Goal: Transaction & Acquisition: Purchase product/service

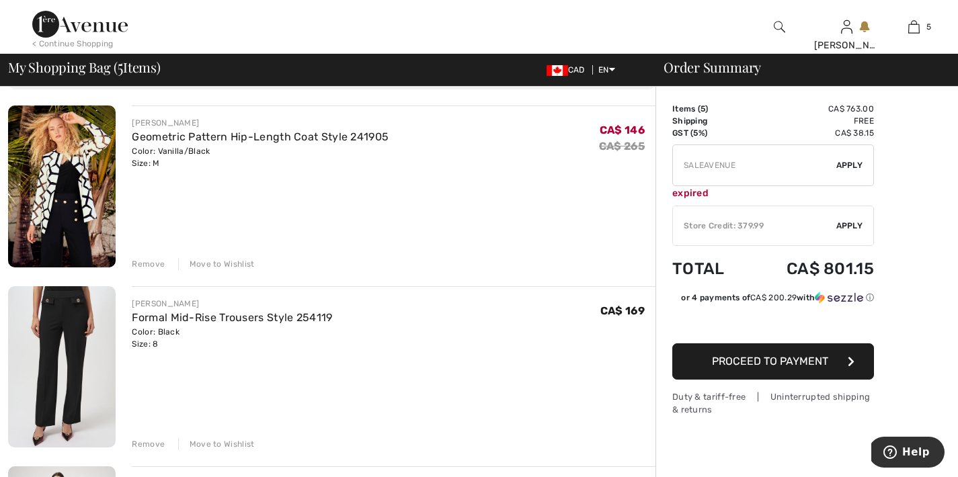
scroll to position [142, 0]
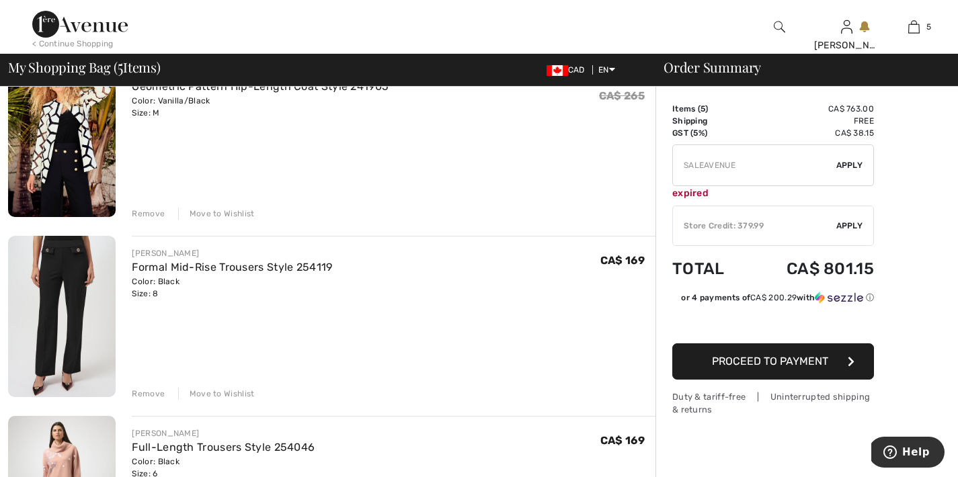
click at [147, 396] on div "Remove" at bounding box center [148, 394] width 33 height 12
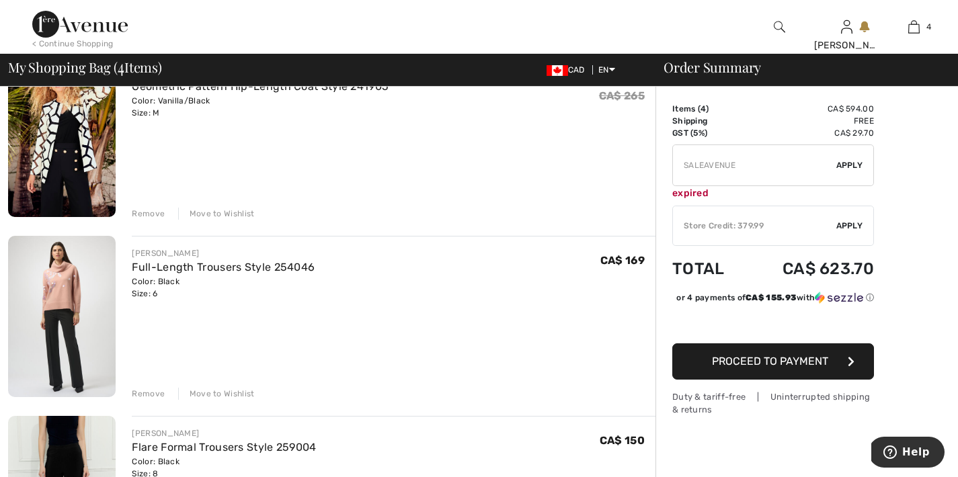
click at [144, 390] on div "Remove" at bounding box center [148, 394] width 33 height 12
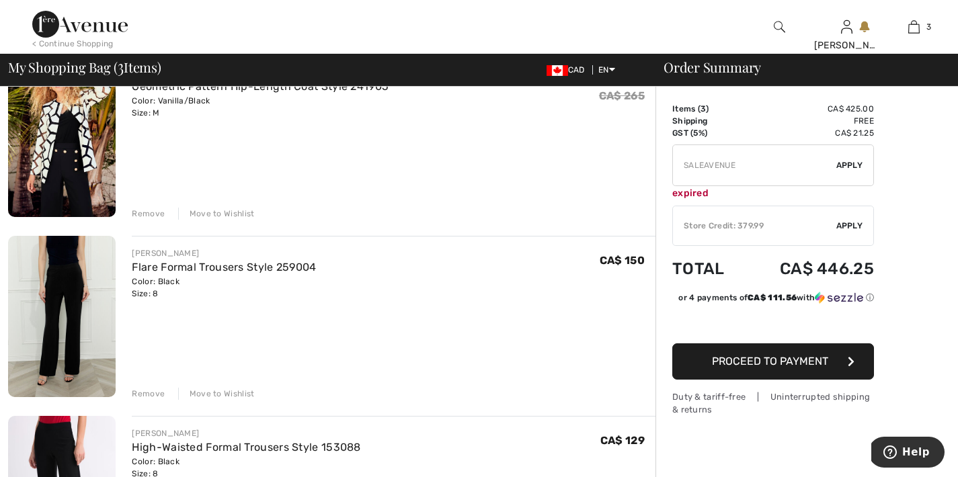
click at [146, 394] on div "Remove" at bounding box center [148, 394] width 33 height 12
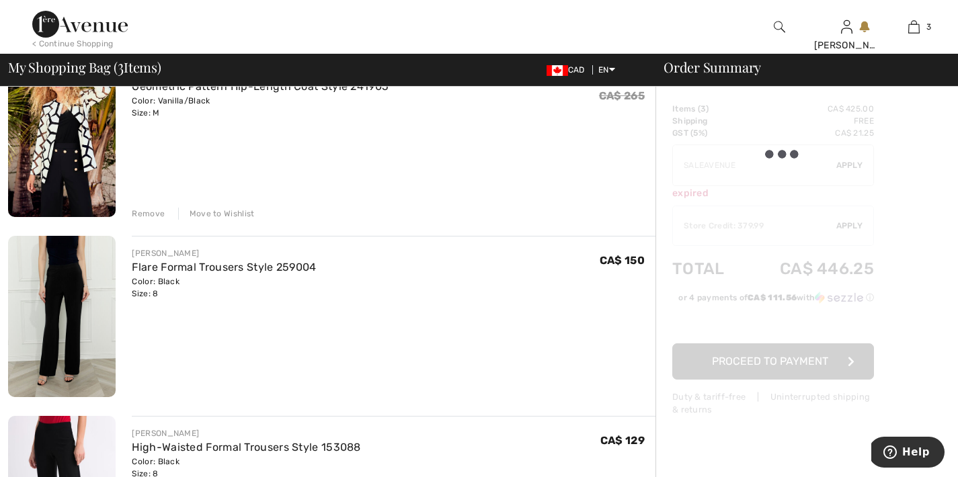
click at [146, 394] on div "Remove" at bounding box center [148, 394] width 33 height 12
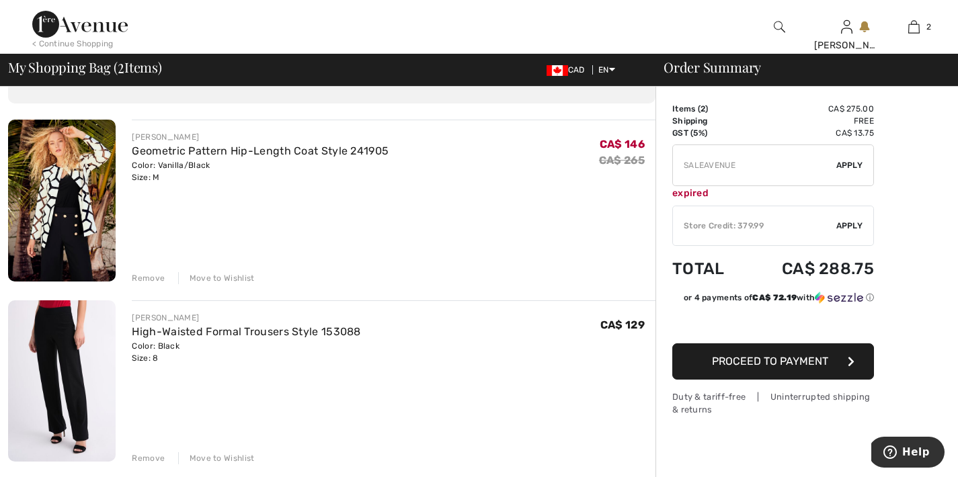
scroll to position [120, 0]
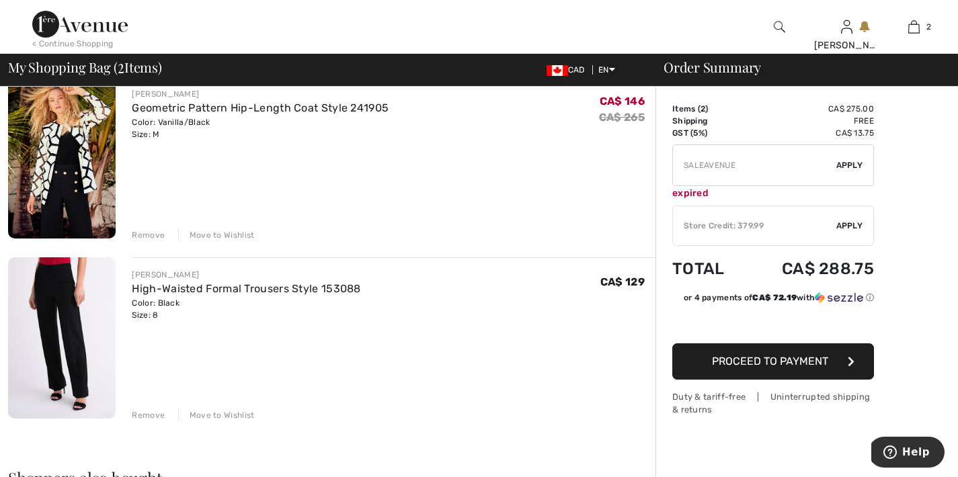
click at [847, 222] on span "Apply" at bounding box center [849, 226] width 27 height 12
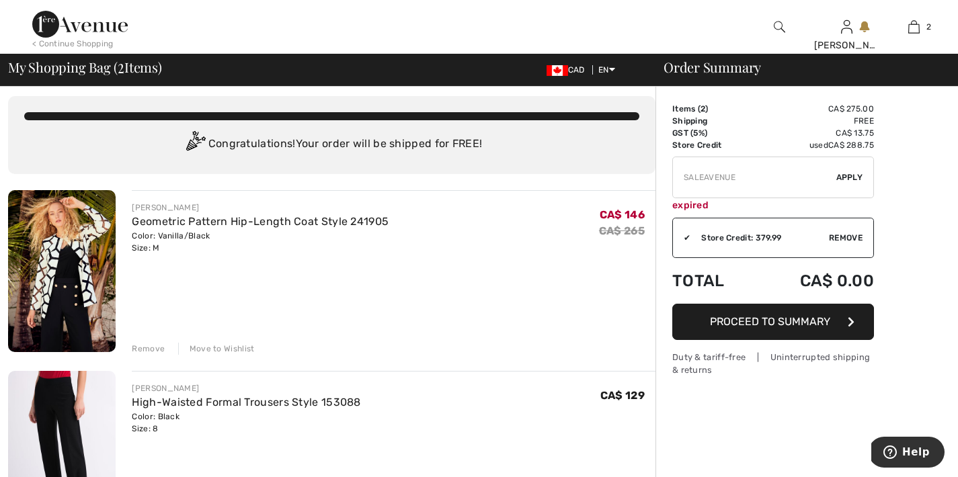
scroll to position [0, 0]
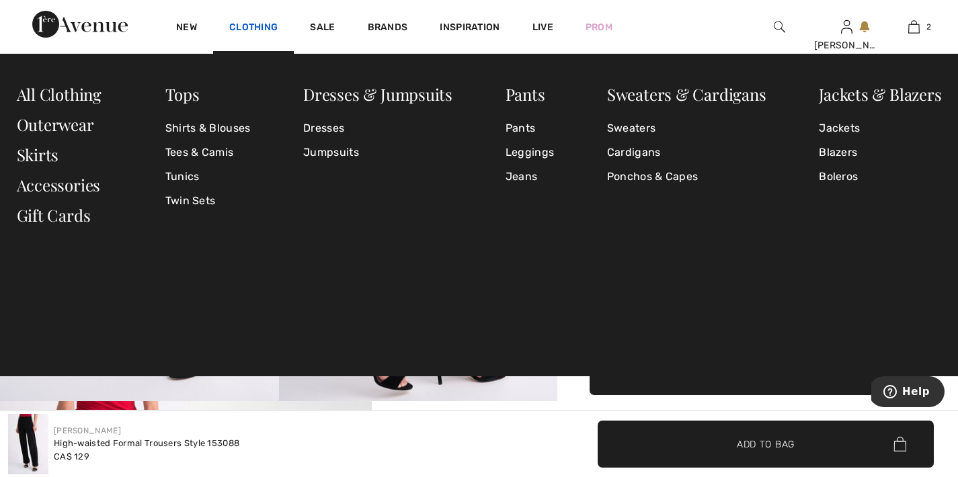
checkbox input "true"
click at [193, 175] on link "Tunics" at bounding box center [207, 177] width 85 height 24
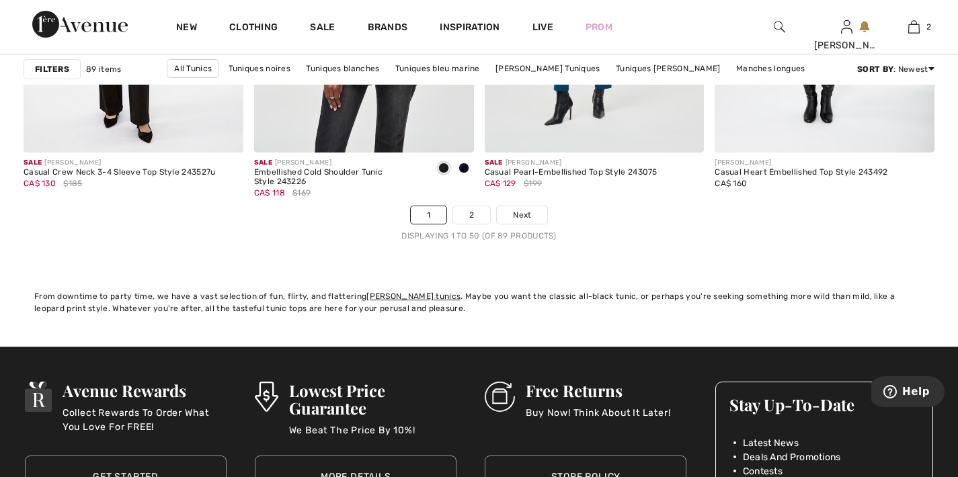
scroll to position [6108, 0]
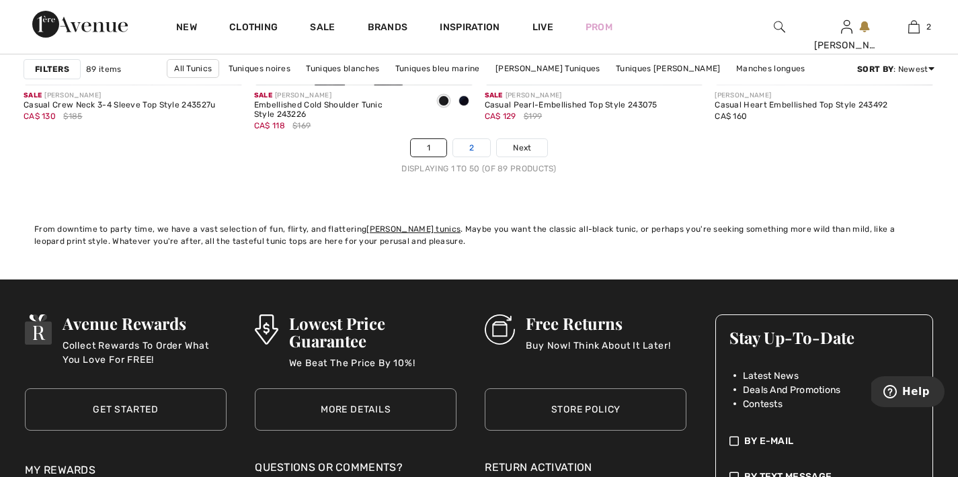
click at [475, 153] on link "2" at bounding box center [471, 147] width 37 height 17
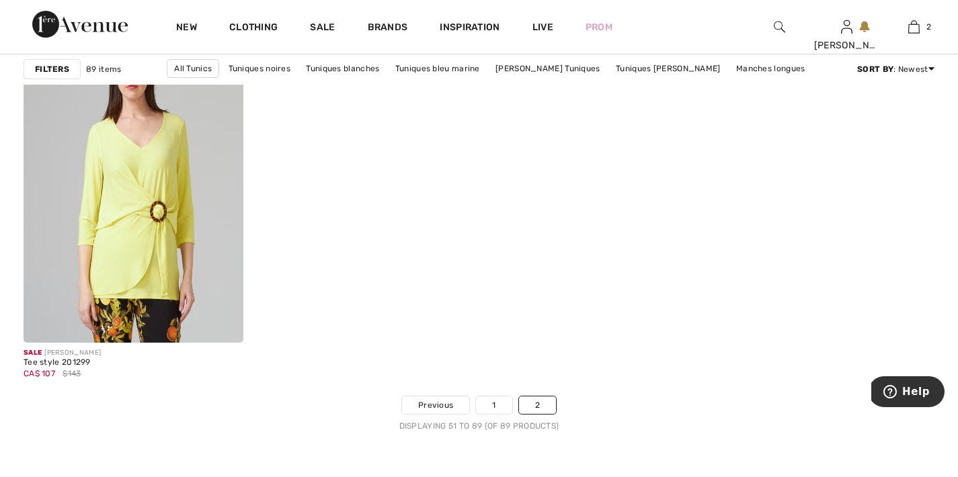
scroll to position [4901, 0]
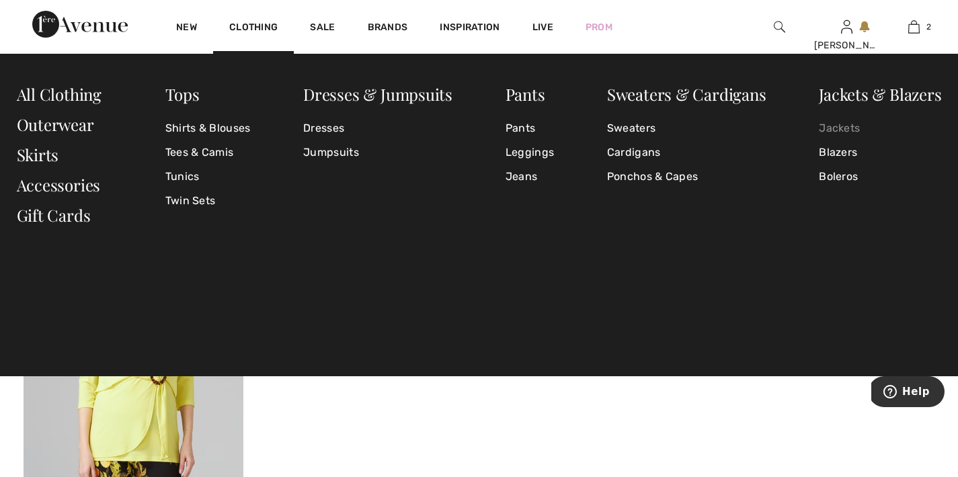
click at [840, 126] on link "Jackets" at bounding box center [880, 128] width 122 height 24
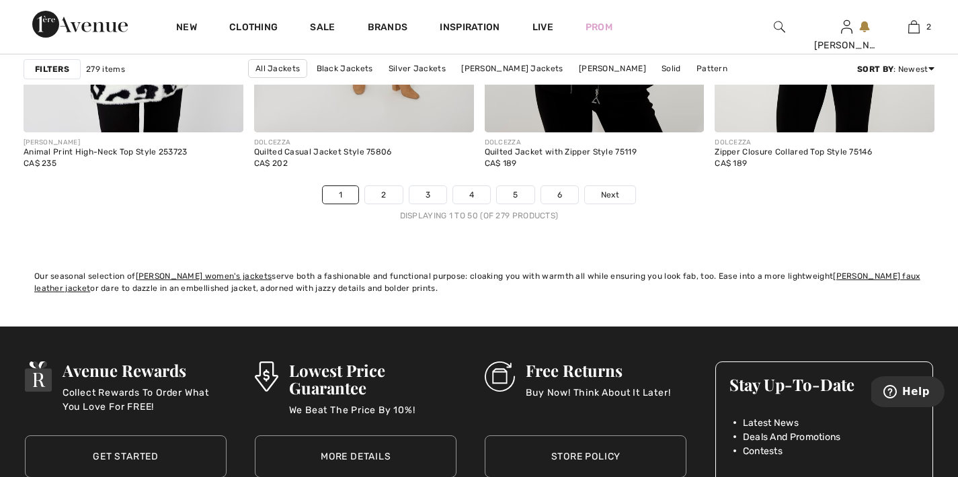
scroll to position [6041, 0]
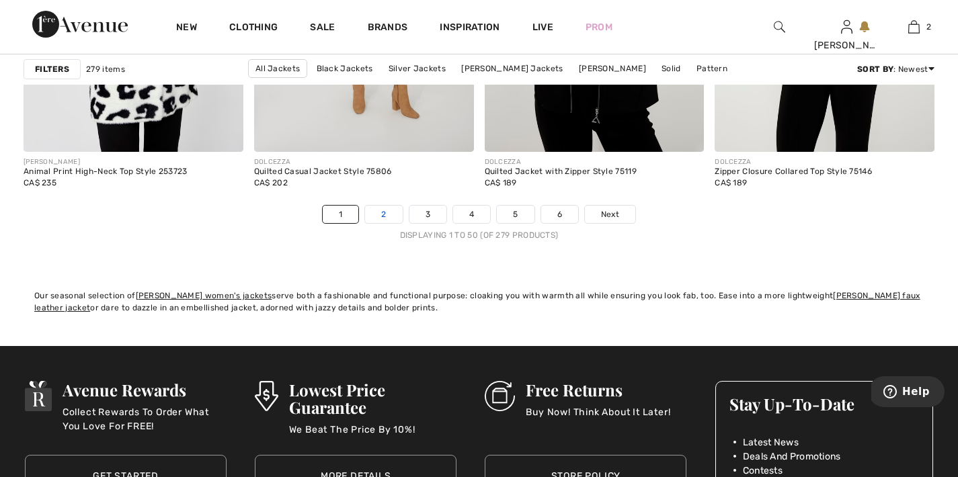
click at [381, 210] on link "2" at bounding box center [383, 214] width 37 height 17
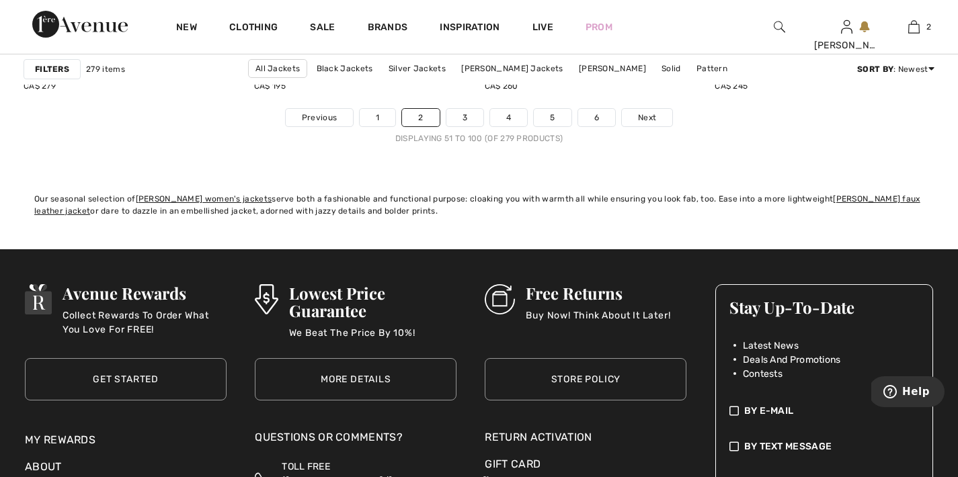
scroll to position [6148, 0]
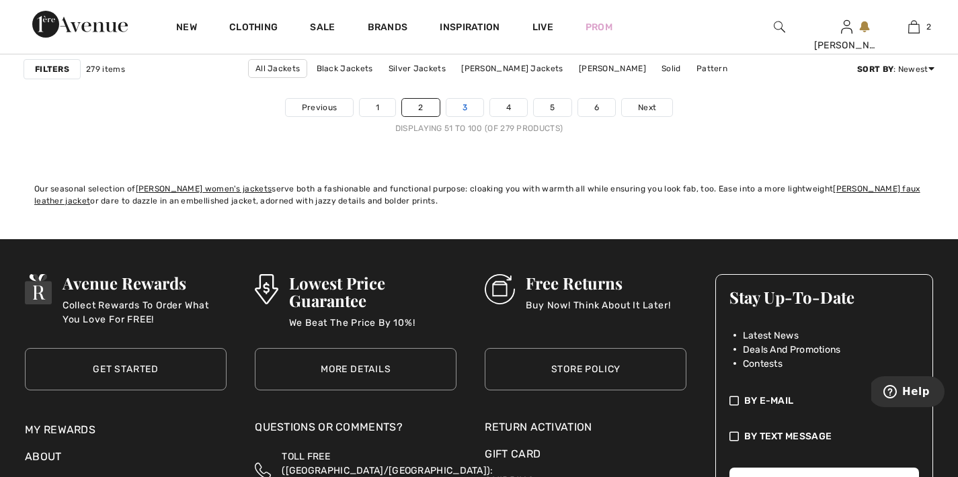
click at [463, 101] on link "3" at bounding box center [464, 107] width 37 height 17
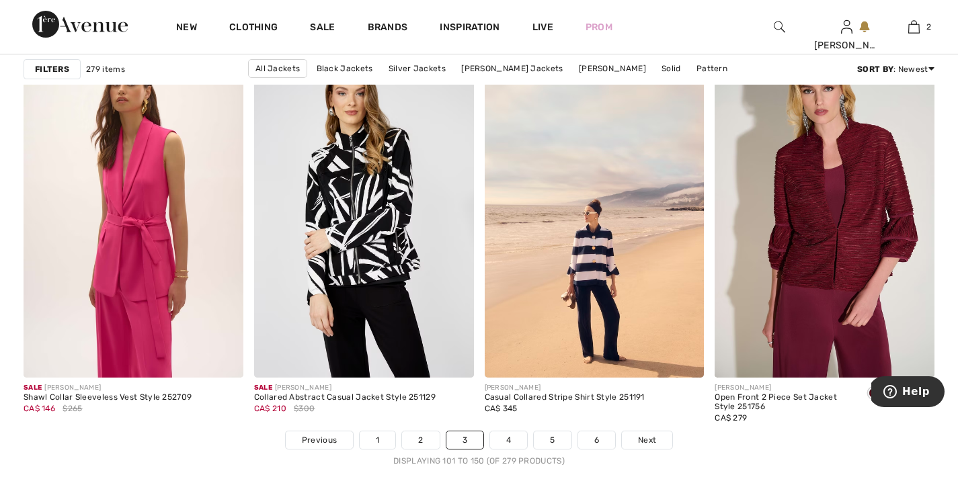
scroll to position [5960, 0]
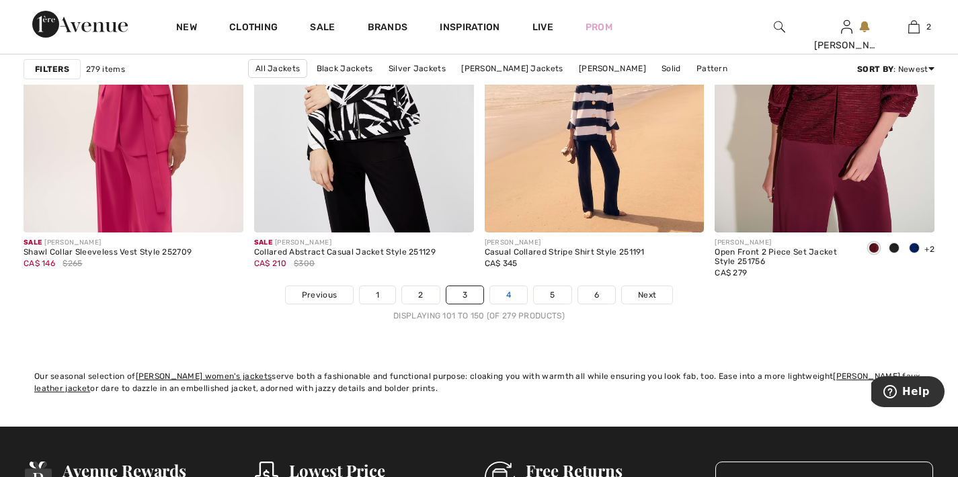
click at [512, 290] on link "4" at bounding box center [508, 294] width 37 height 17
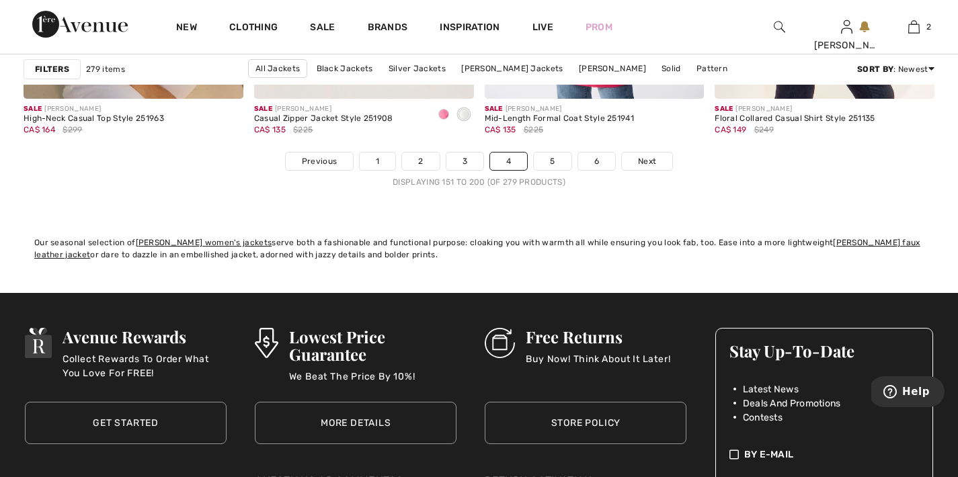
scroll to position [6085, 0]
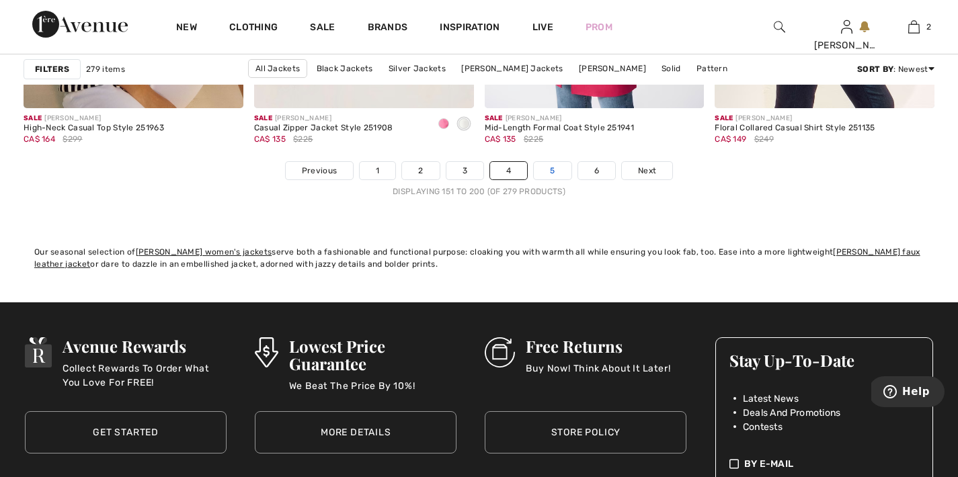
click at [556, 169] on link "5" at bounding box center [552, 170] width 37 height 17
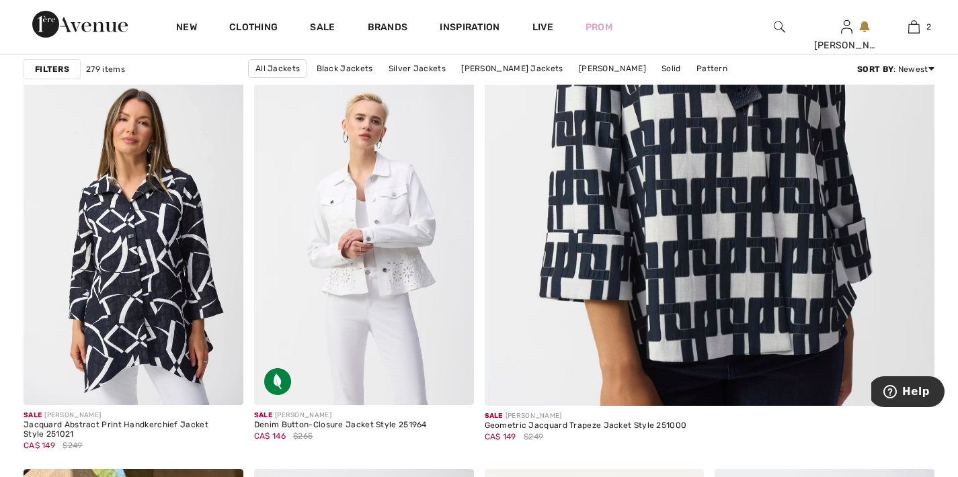
scroll to position [564, 0]
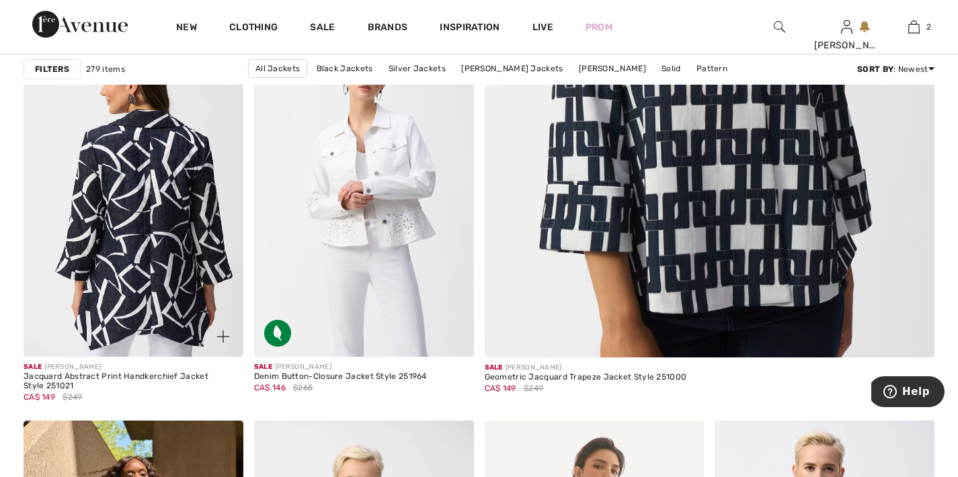
click at [155, 313] on img at bounding box center [134, 192] width 220 height 329
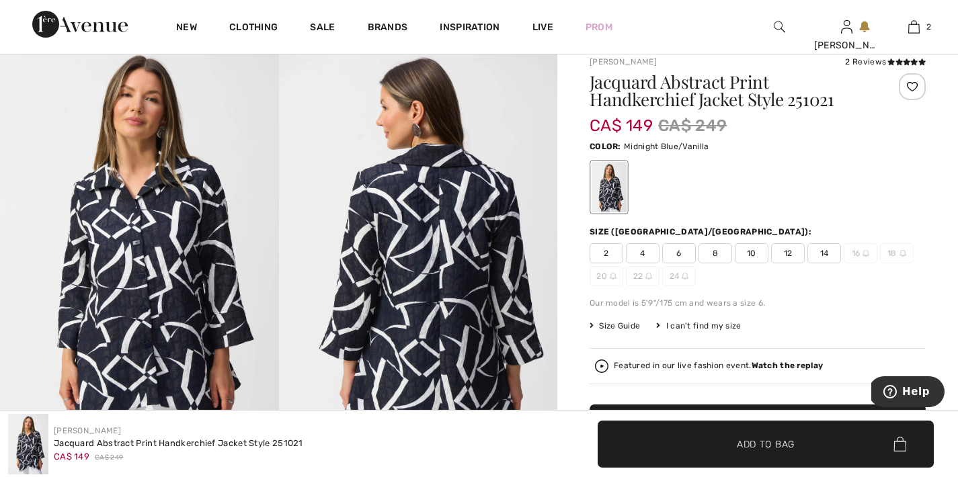
scroll to position [15, 0]
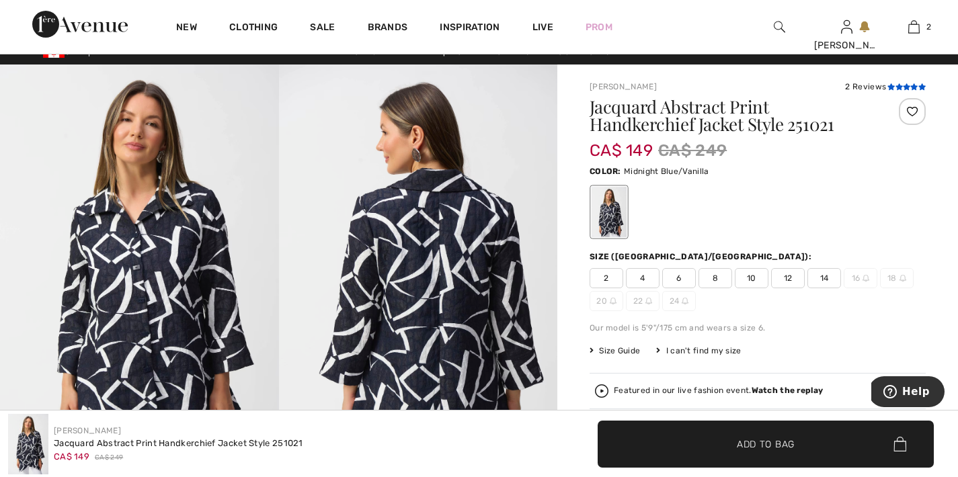
click at [908, 84] on icon at bounding box center [906, 86] width 7 height 7
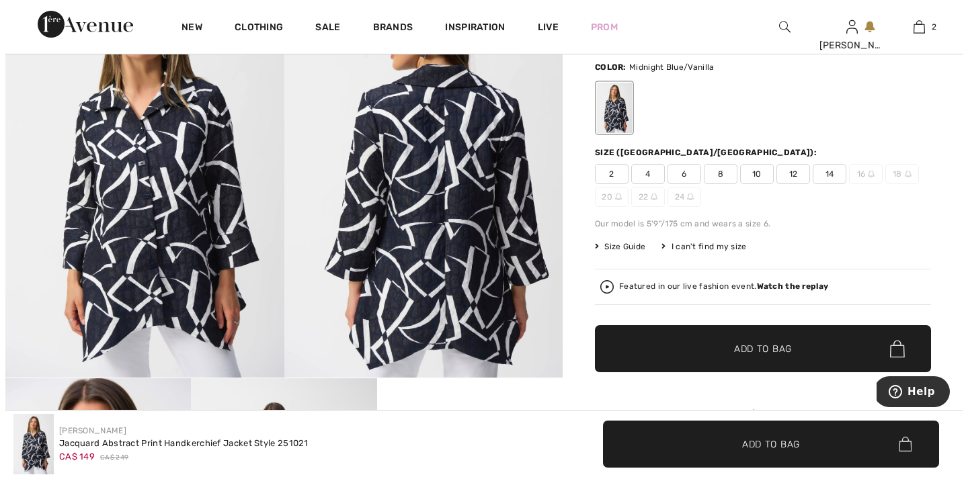
scroll to position [114, 0]
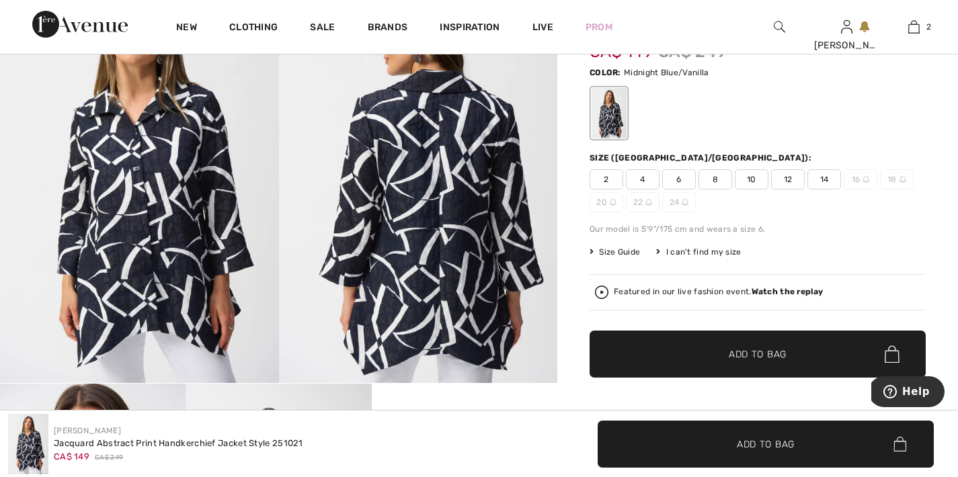
click at [630, 249] on span "Size Guide" at bounding box center [615, 252] width 50 height 12
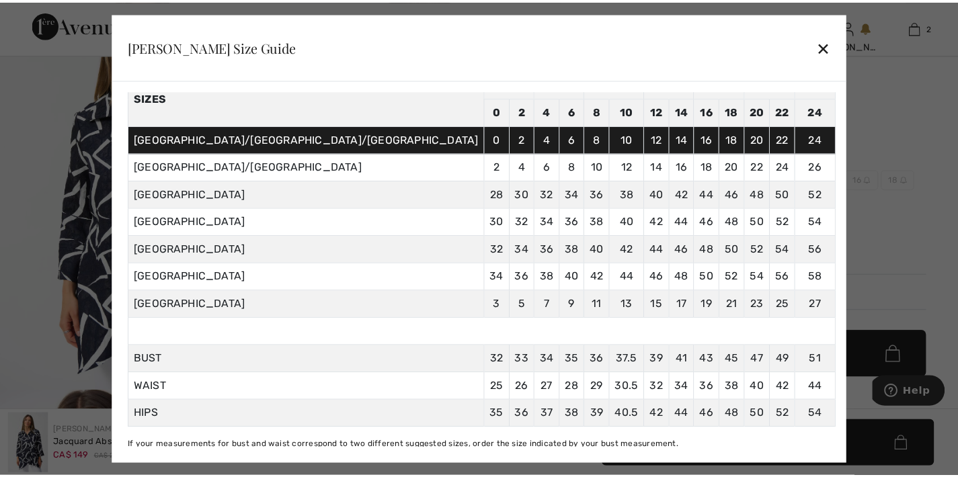
scroll to position [68, 0]
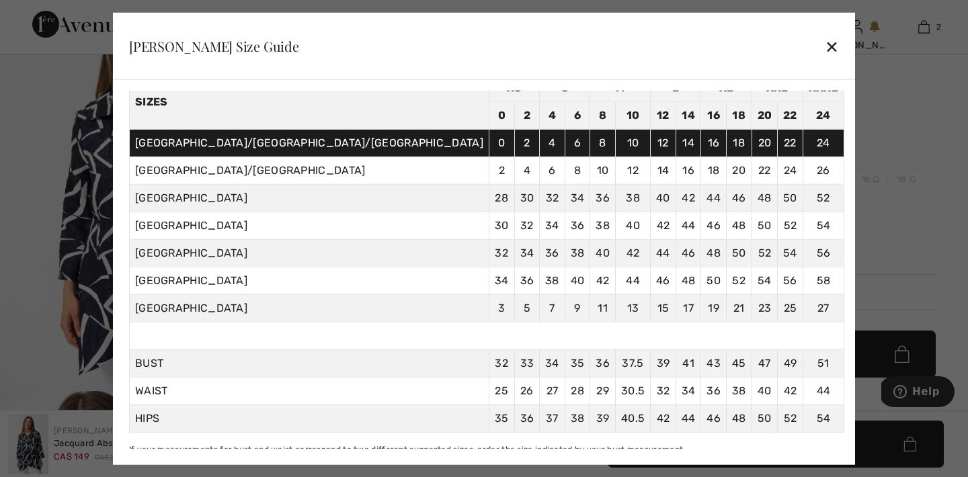
click at [825, 44] on div "✕" at bounding box center [832, 46] width 14 height 28
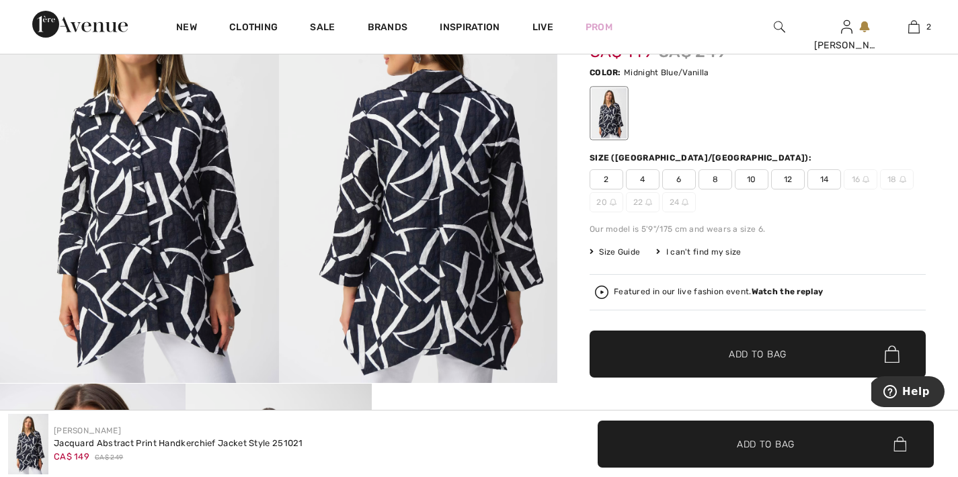
click at [717, 182] on span "8" at bounding box center [716, 179] width 34 height 20
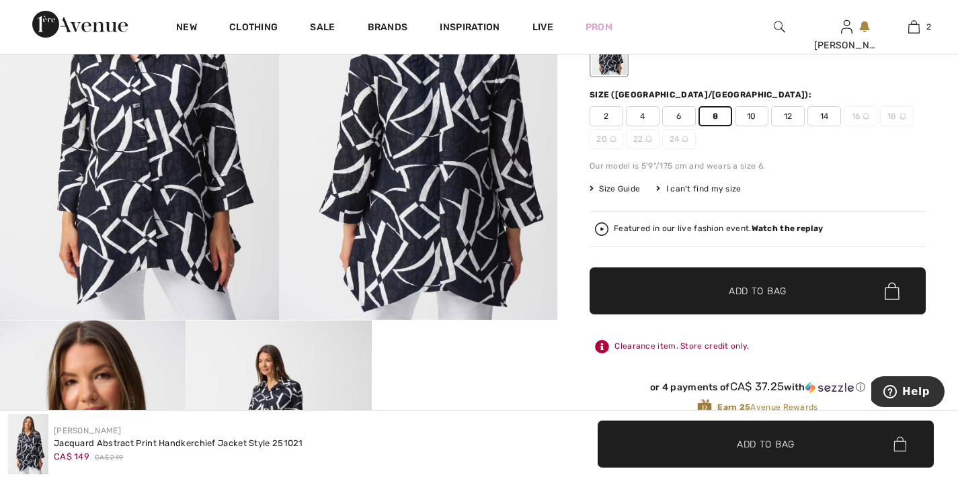
scroll to position [187, 0]
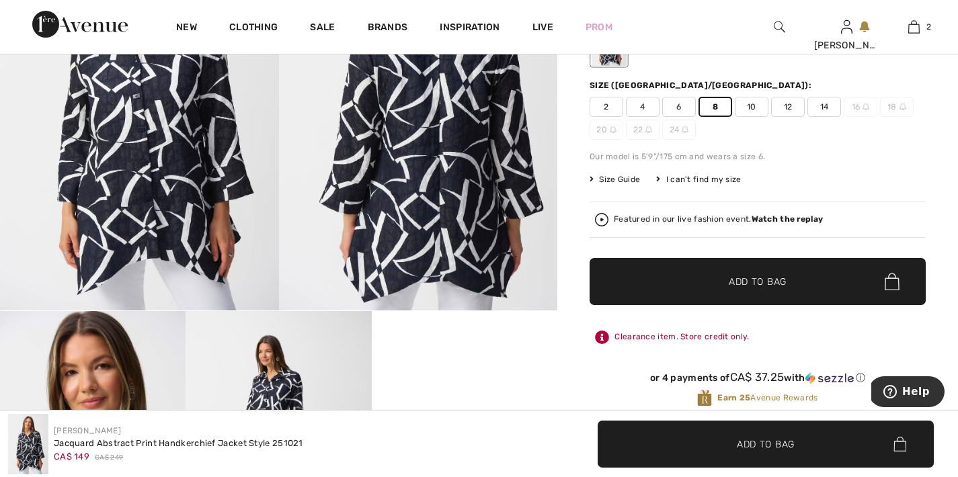
click at [769, 282] on span "Add to Bag" at bounding box center [758, 282] width 58 height 14
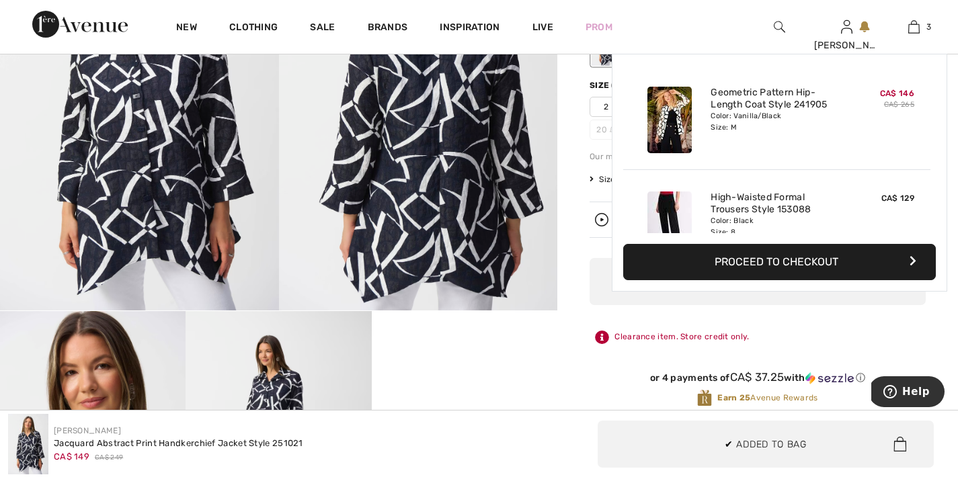
scroll to position [147, 0]
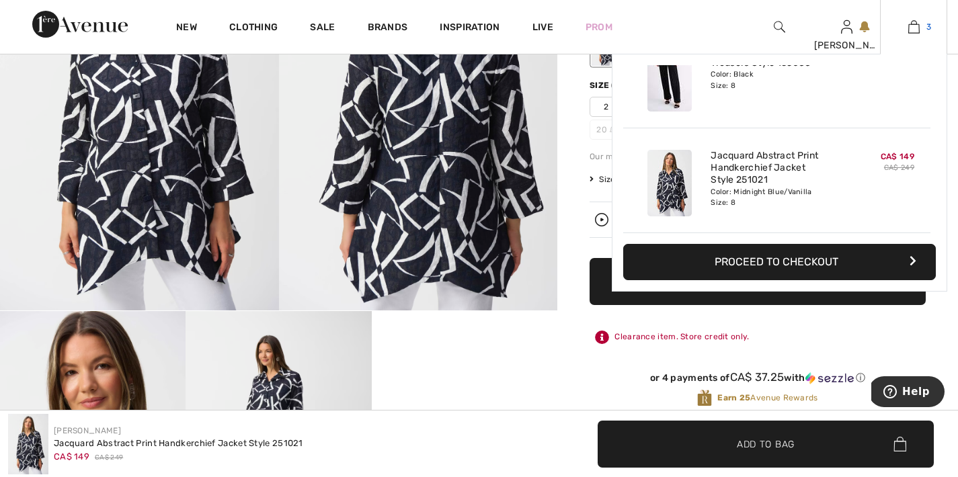
click at [919, 24] on img at bounding box center [913, 27] width 11 height 16
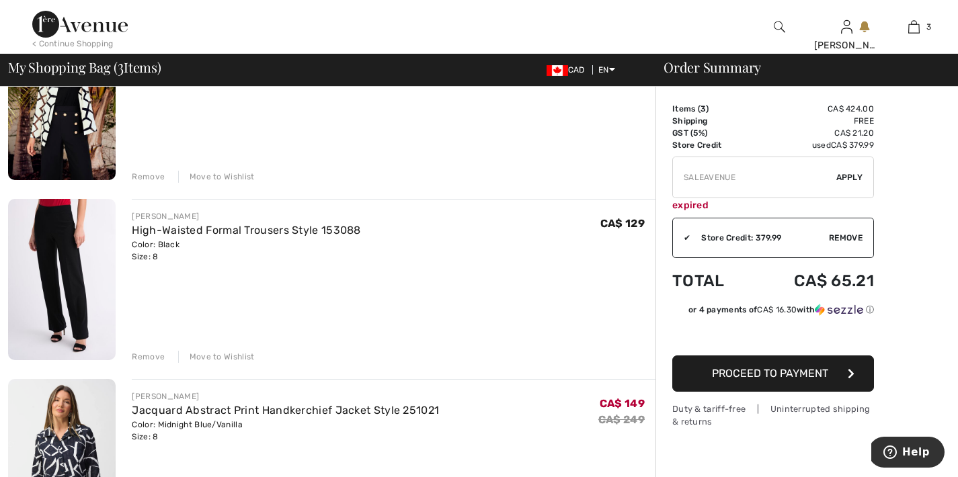
scroll to position [178, 0]
click at [811, 372] on span "Proceed to Payment" at bounding box center [770, 373] width 116 height 13
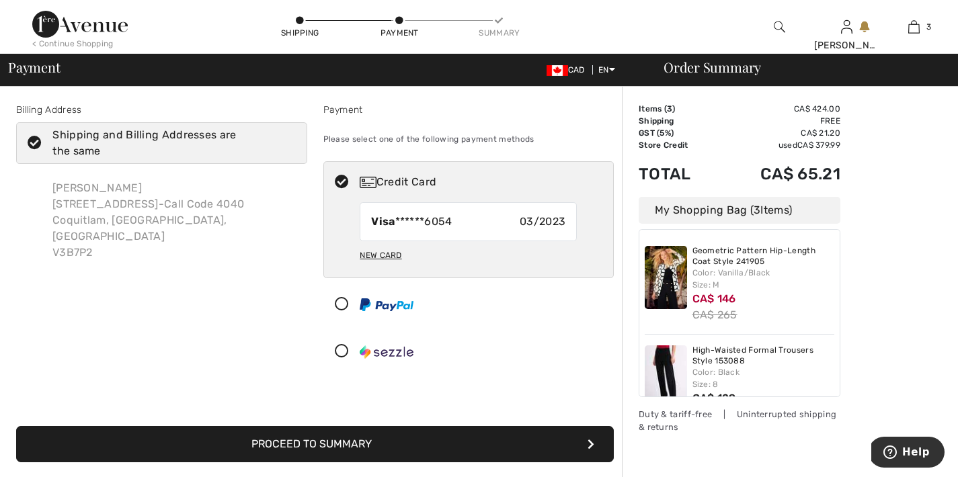
click at [365, 438] on button "Proceed to Summary" at bounding box center [315, 444] width 598 height 36
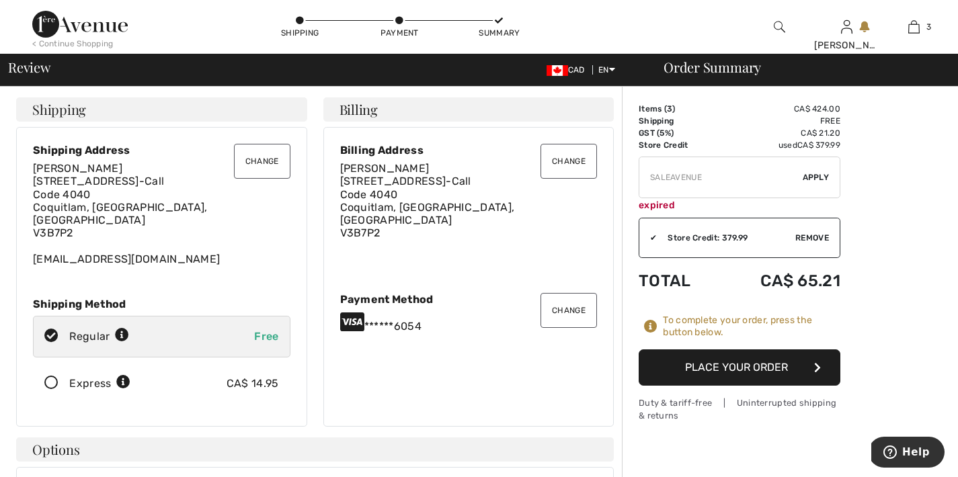
click at [772, 363] on button "Place Your Order" at bounding box center [740, 368] width 202 height 36
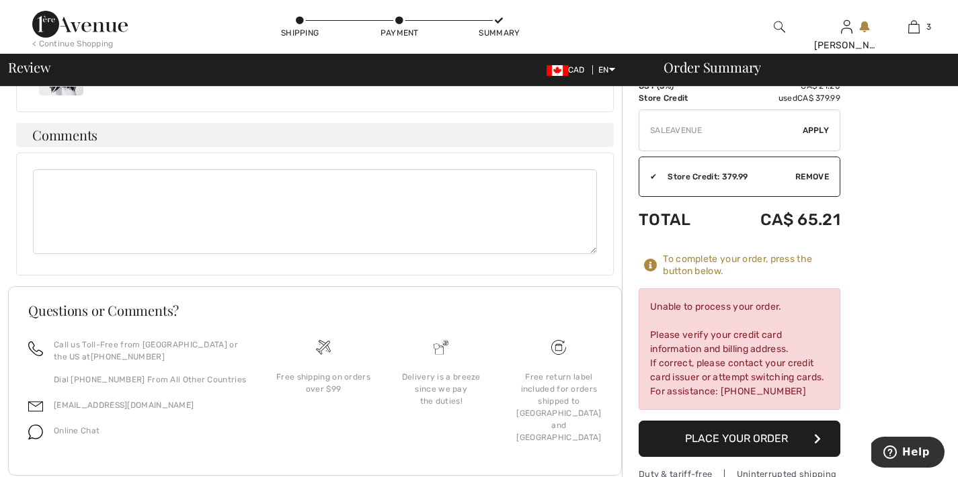
scroll to position [983, 0]
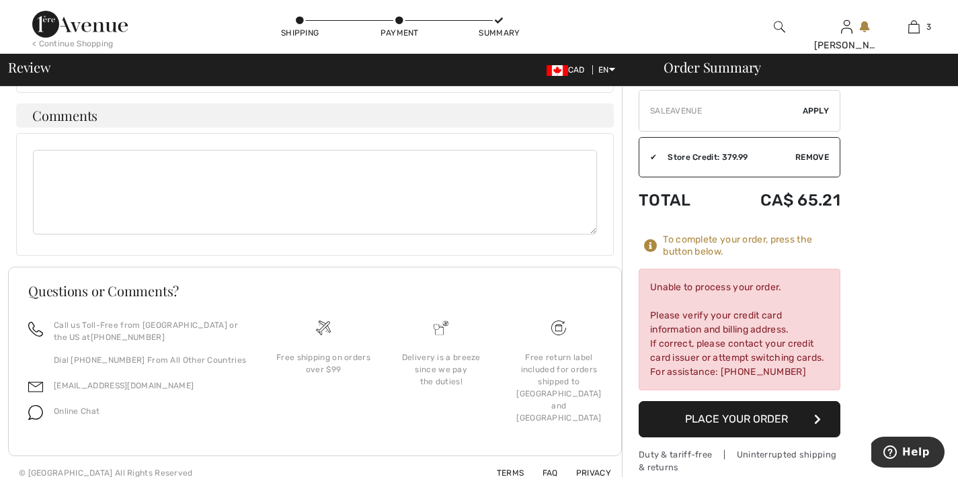
click at [702, 402] on button "Place Your Order" at bounding box center [740, 419] width 202 height 36
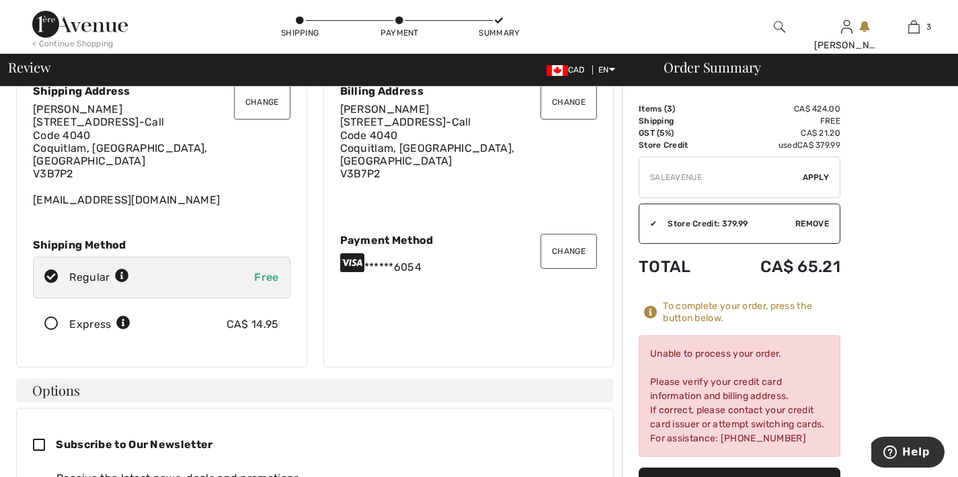
scroll to position [0, 0]
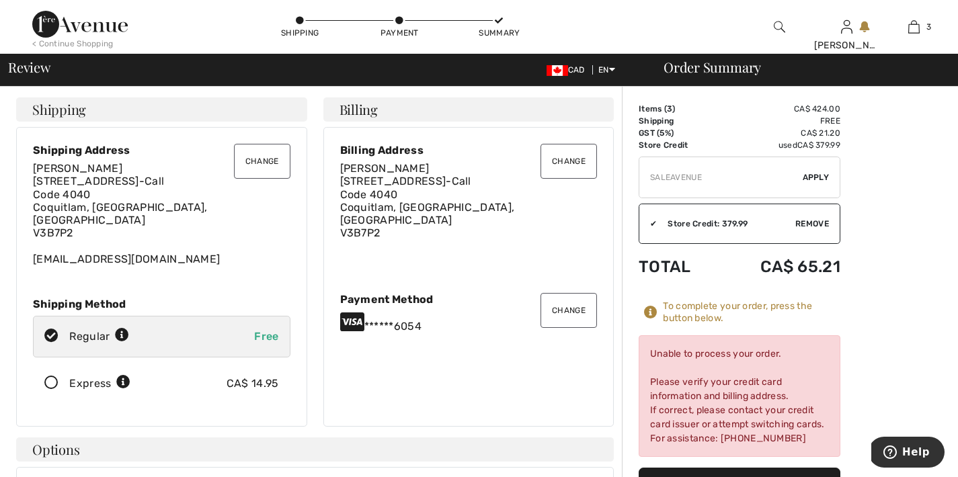
click at [578, 305] on button "Change" at bounding box center [569, 310] width 56 height 35
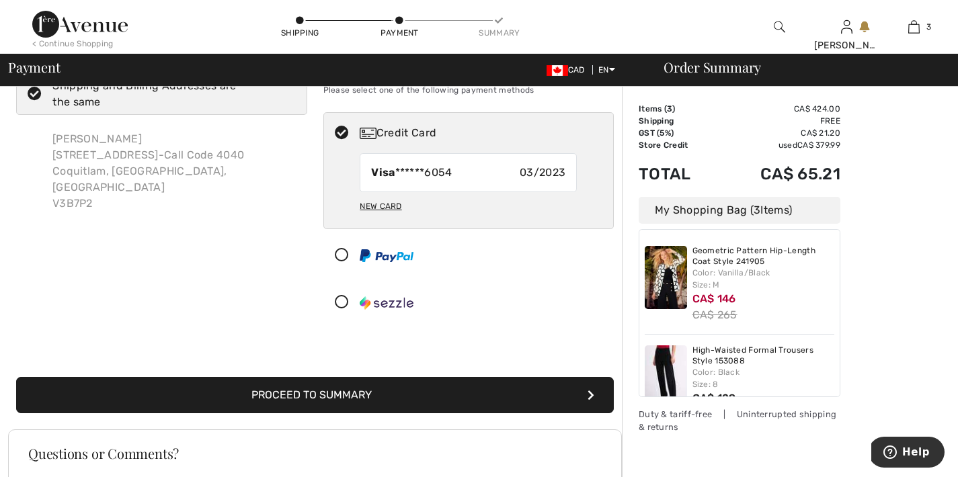
click at [342, 256] on icon at bounding box center [342, 256] width 36 height 14
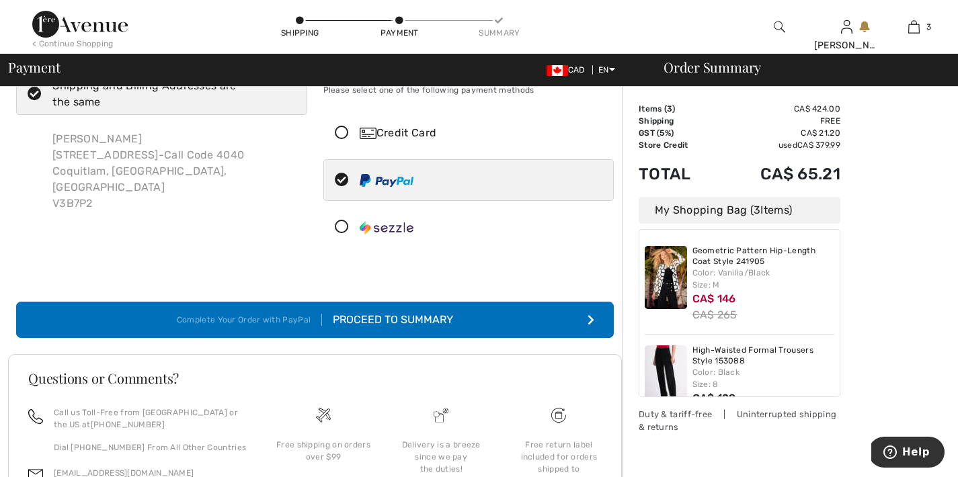
click at [395, 318] on div "Proceed to Summary" at bounding box center [387, 320] width 131 height 16
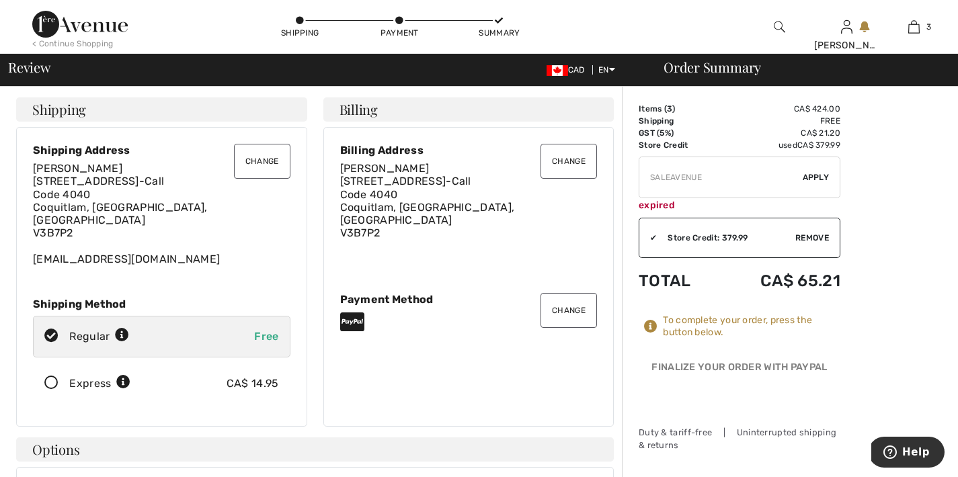
click at [565, 303] on button "Change" at bounding box center [569, 310] width 56 height 35
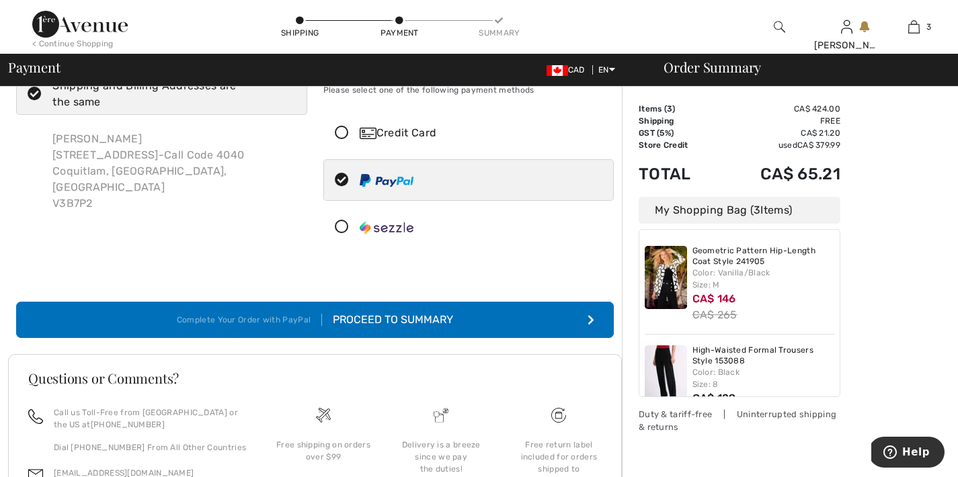
click at [341, 130] on icon at bounding box center [342, 133] width 36 height 14
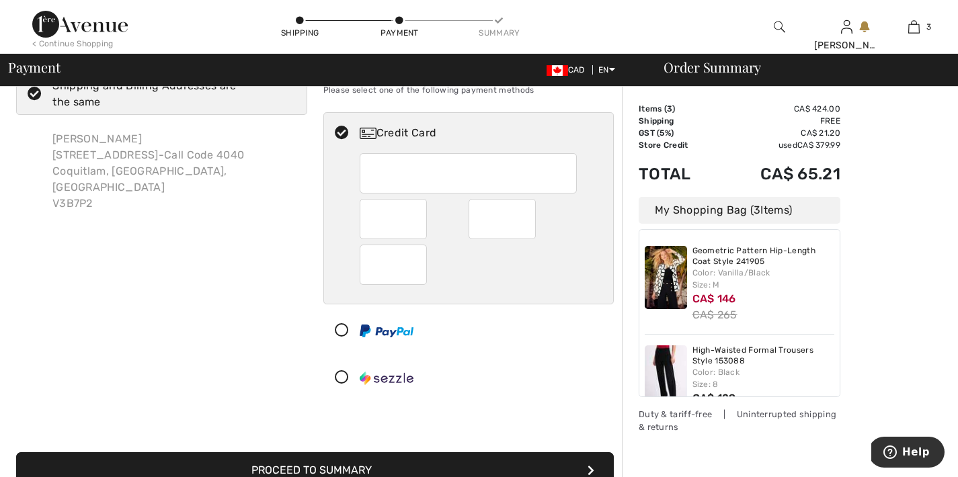
click at [419, 264] on div at bounding box center [393, 265] width 67 height 40
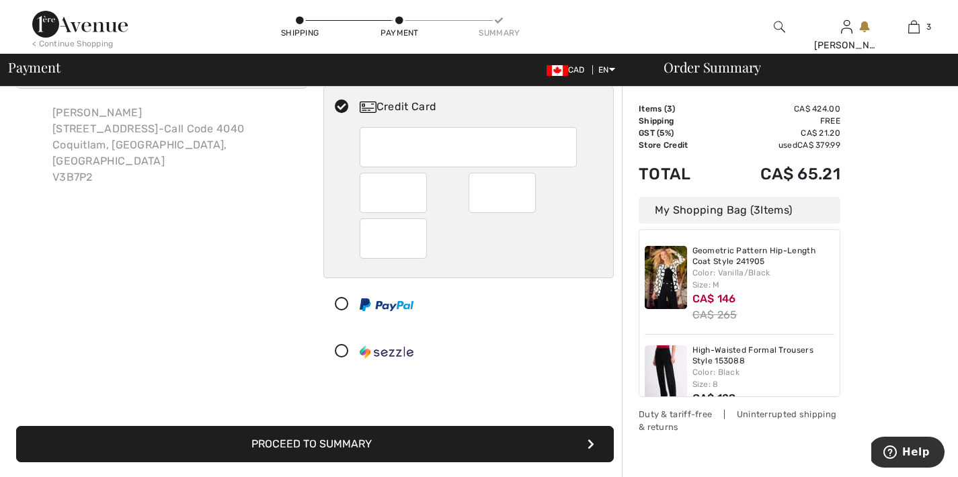
scroll to position [126, 0]
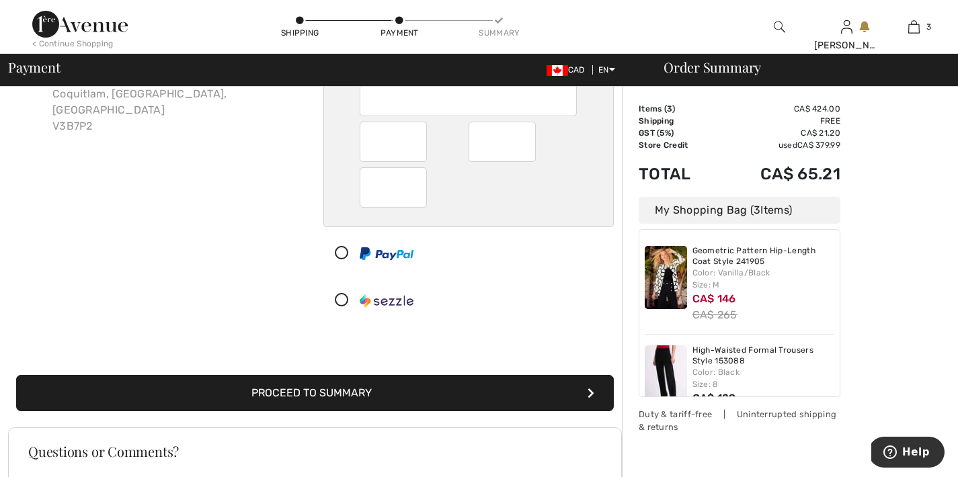
click at [564, 391] on button "Proceed to Summary" at bounding box center [315, 393] width 598 height 36
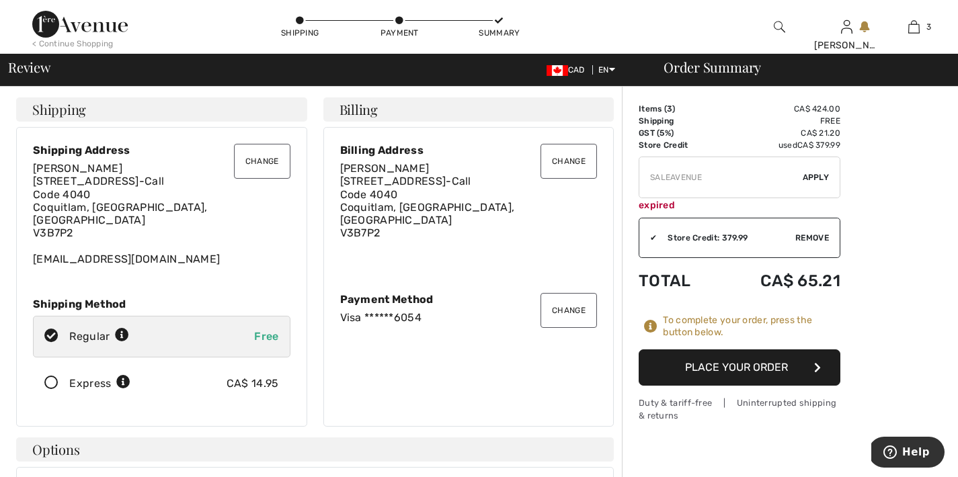
click at [730, 366] on button "Place Your Order" at bounding box center [740, 368] width 202 height 36
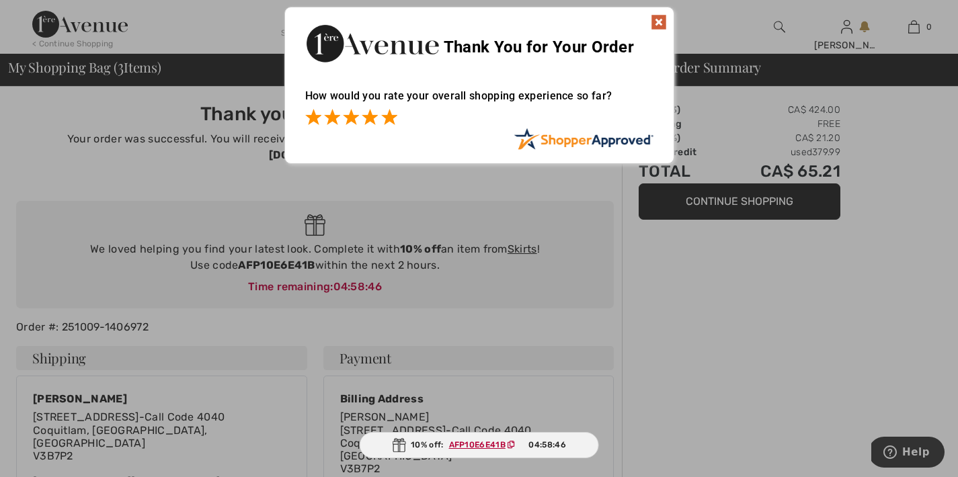
click at [390, 117] on span at bounding box center [389, 117] width 16 height 16
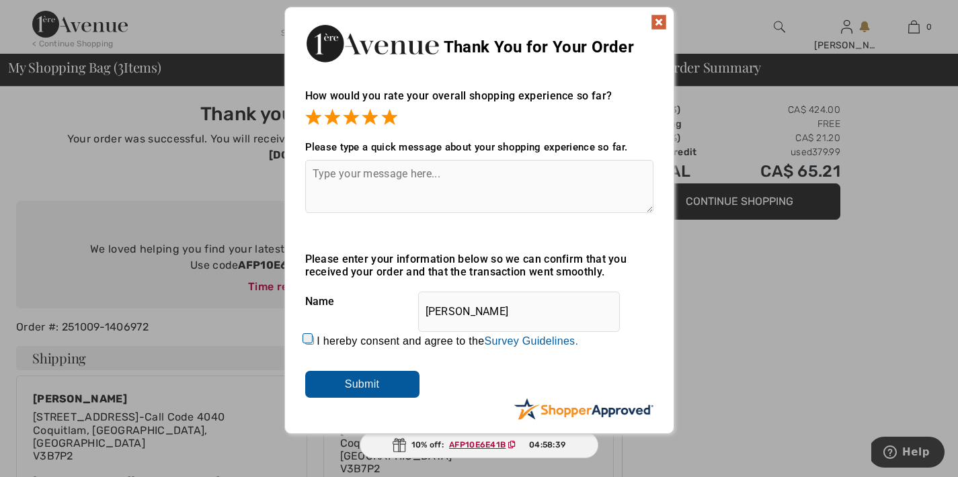
click at [326, 175] on textarea at bounding box center [479, 186] width 348 height 53
type textarea "Great choices."
click at [306, 338] on input "I hereby consent and agree to the By submitting a review, you grant permission …" at bounding box center [309, 340] width 9 height 9
checkbox input "true"
click at [354, 381] on input "Submit" at bounding box center [362, 384] width 114 height 27
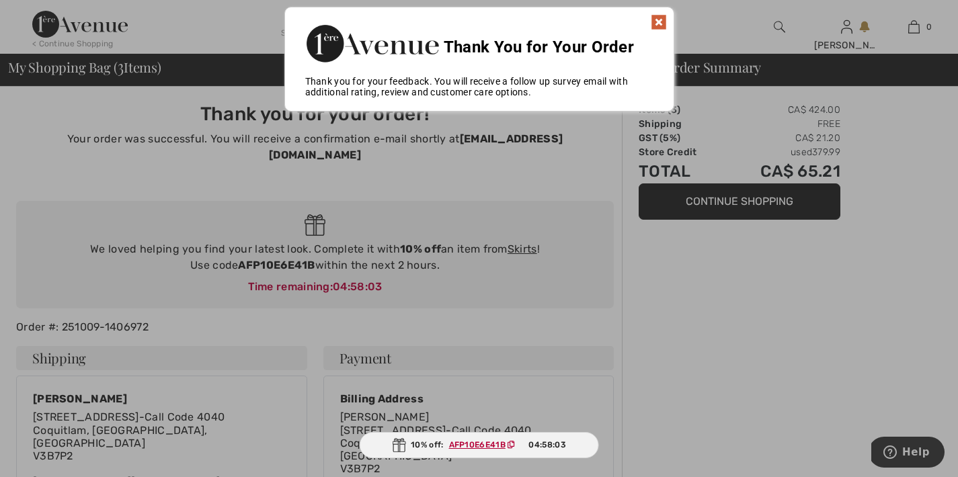
click at [658, 17] on img at bounding box center [659, 22] width 16 height 16
